Goal: Task Accomplishment & Management: Manage account settings

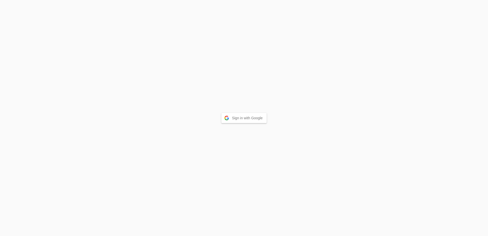
click at [236, 116] on button "Sign in with Google" at bounding box center [244, 118] width 46 height 10
